Goal: Information Seeking & Learning: Learn about a topic

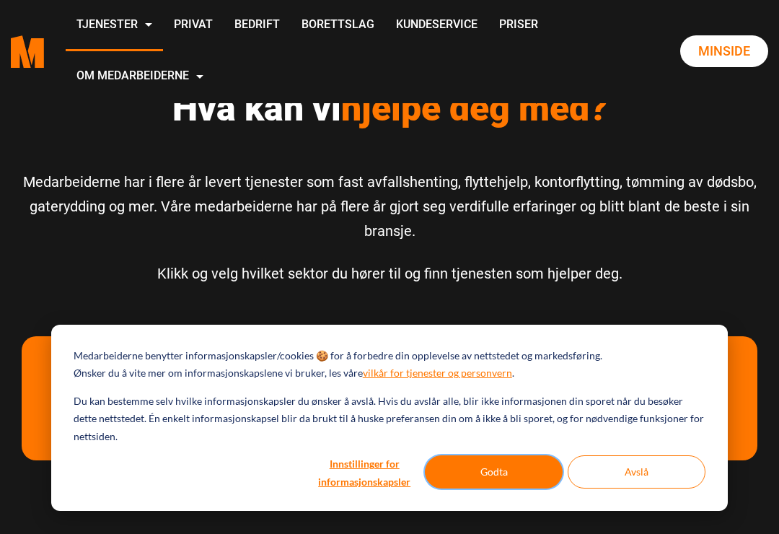
click at [494, 463] on button "Godta" at bounding box center [494, 471] width 138 height 33
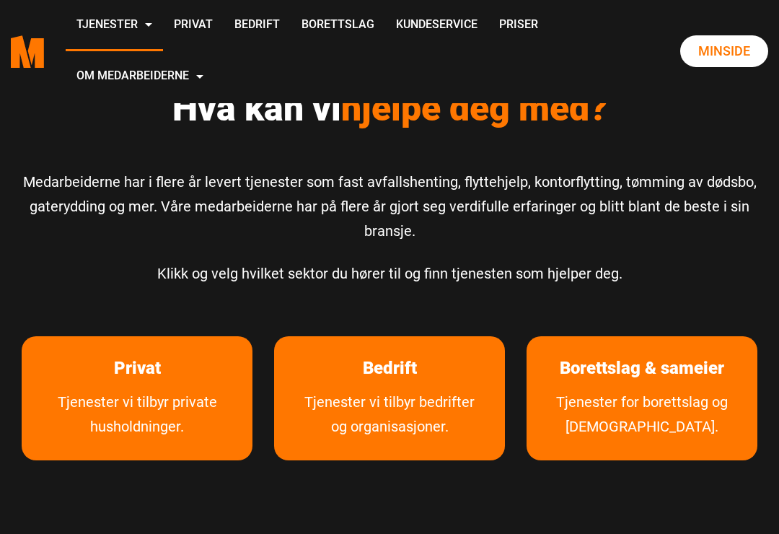
click at [488, 51] on link "Priser" at bounding box center [518, 25] width 61 height 51
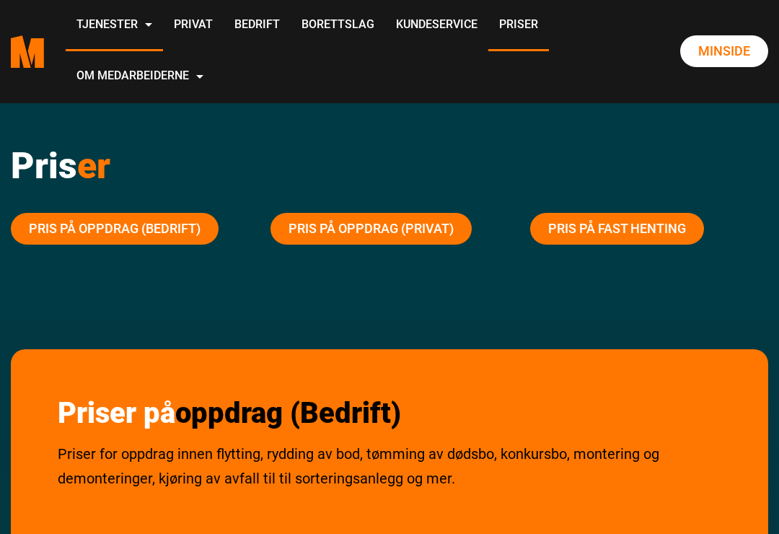
click at [431, 235] on link "Pris på oppdrag (Privat)" at bounding box center [371, 229] width 201 height 32
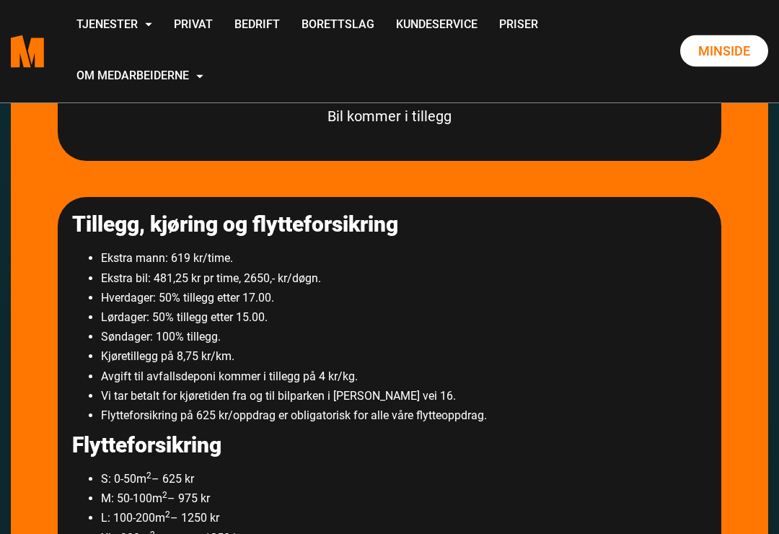
scroll to position [2357, 0]
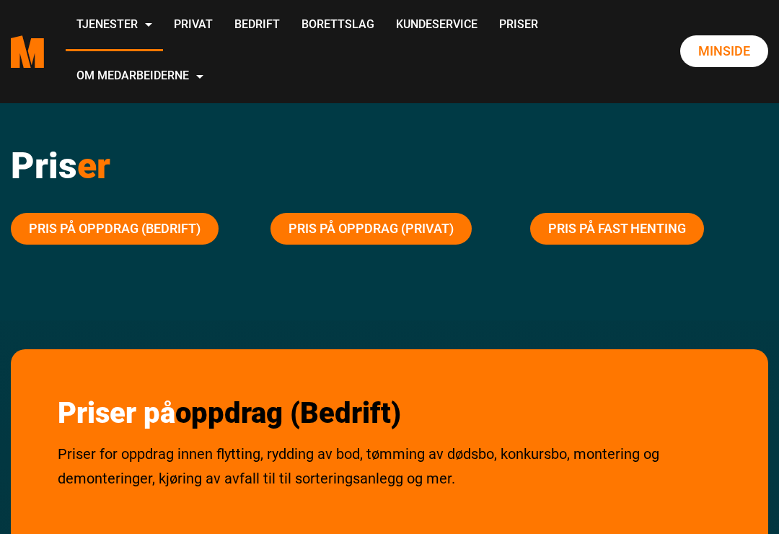
click at [0, 0] on link "Om oss" at bounding box center [0, 0] width 0 height 0
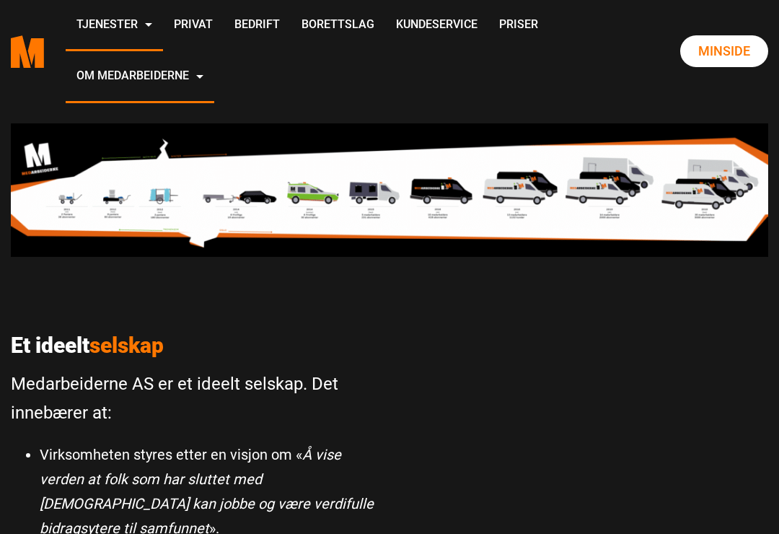
scroll to position [709, 0]
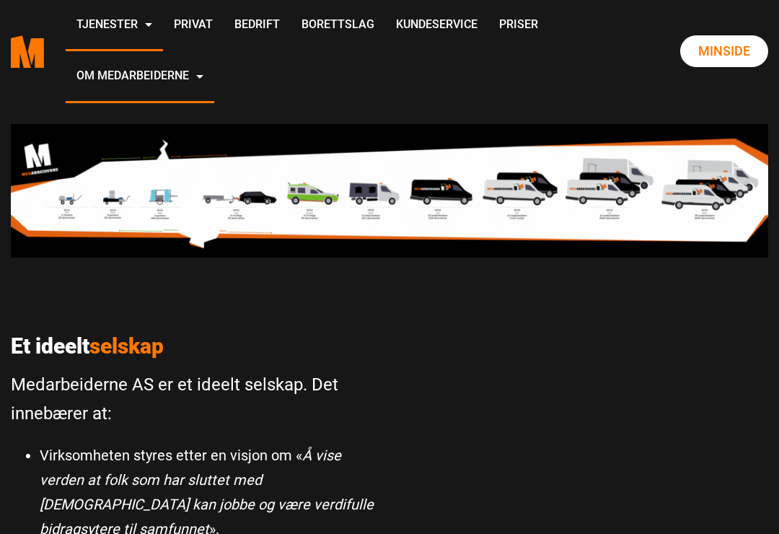
click at [662, 421] on div "Rusfritt arbeid Vi beviser hver eneste dag at man kan få lojale og flinke arbei…" at bounding box center [389, 256] width 779 height 1025
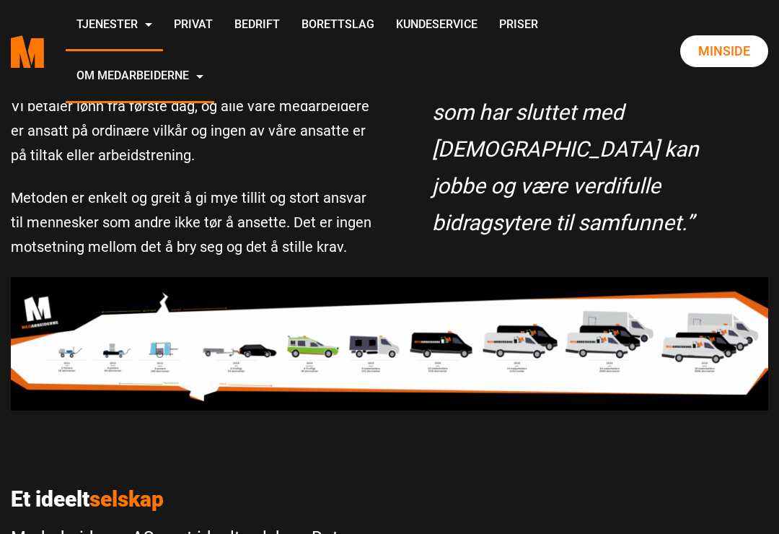
scroll to position [546, 0]
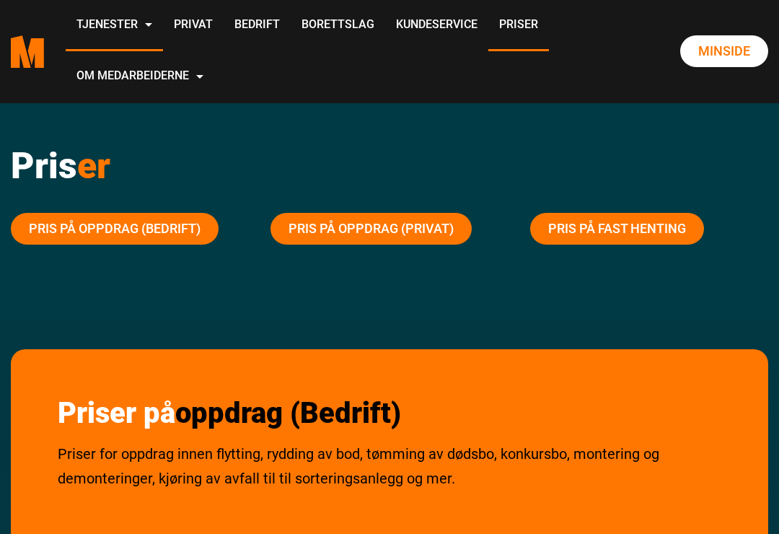
click at [638, 240] on link "Pris på fast henting" at bounding box center [617, 229] width 174 height 32
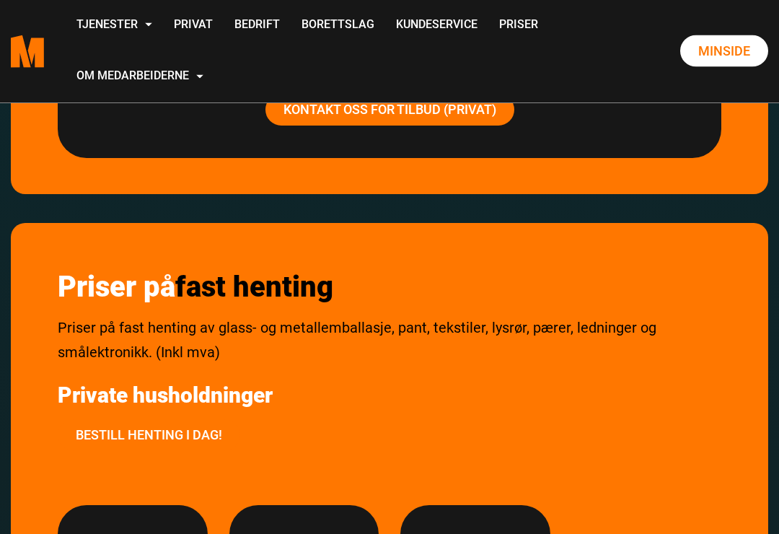
scroll to position [2951, 0]
